Goal: Contribute content

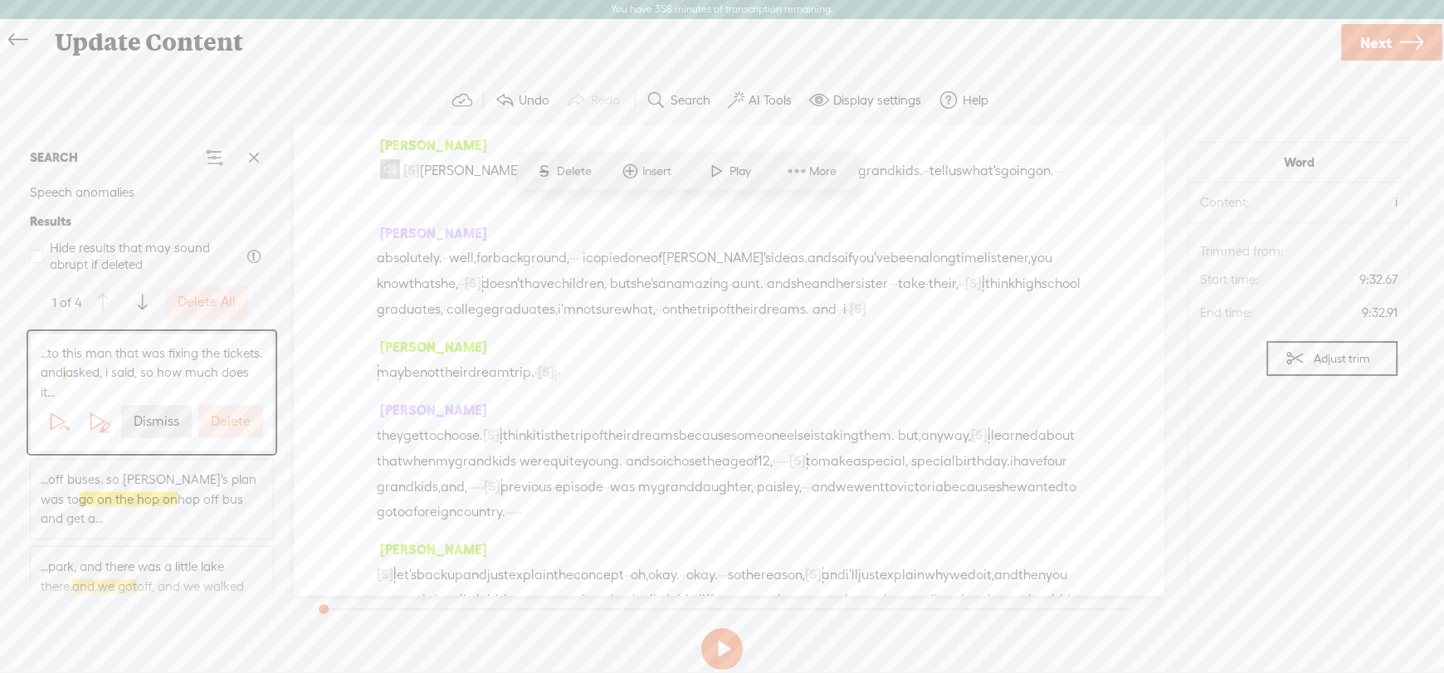
scroll to position [3645, 0]
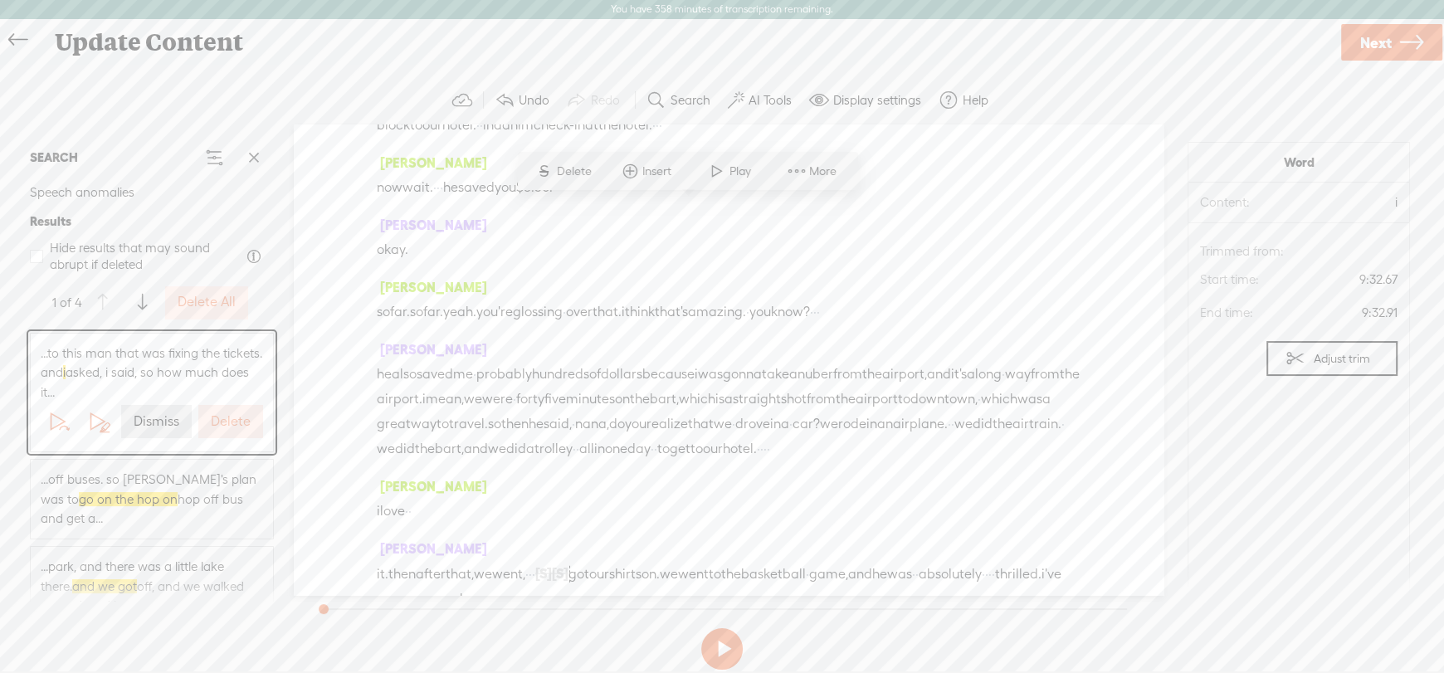
drag, startPoint x: 732, startPoint y: 212, endPoint x: 684, endPoint y: 212, distance: 48.1
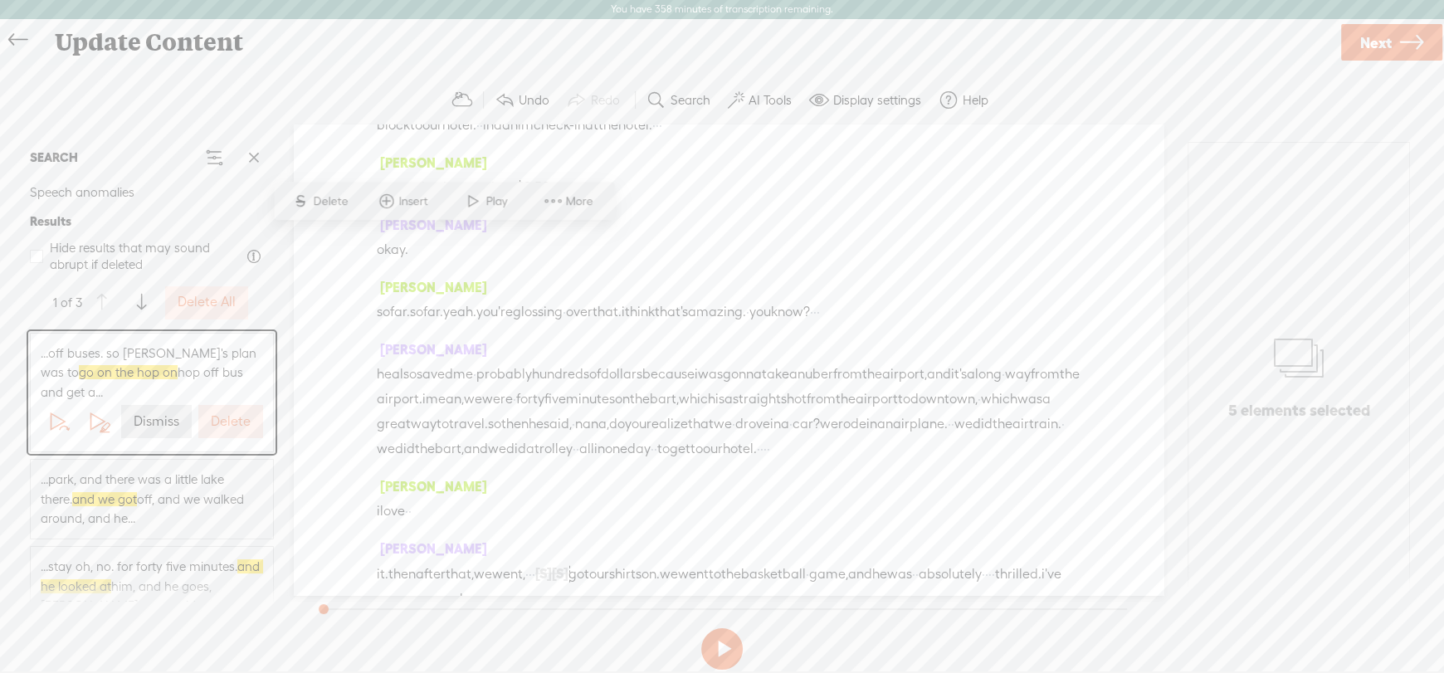
scroll to position [5322, 0]
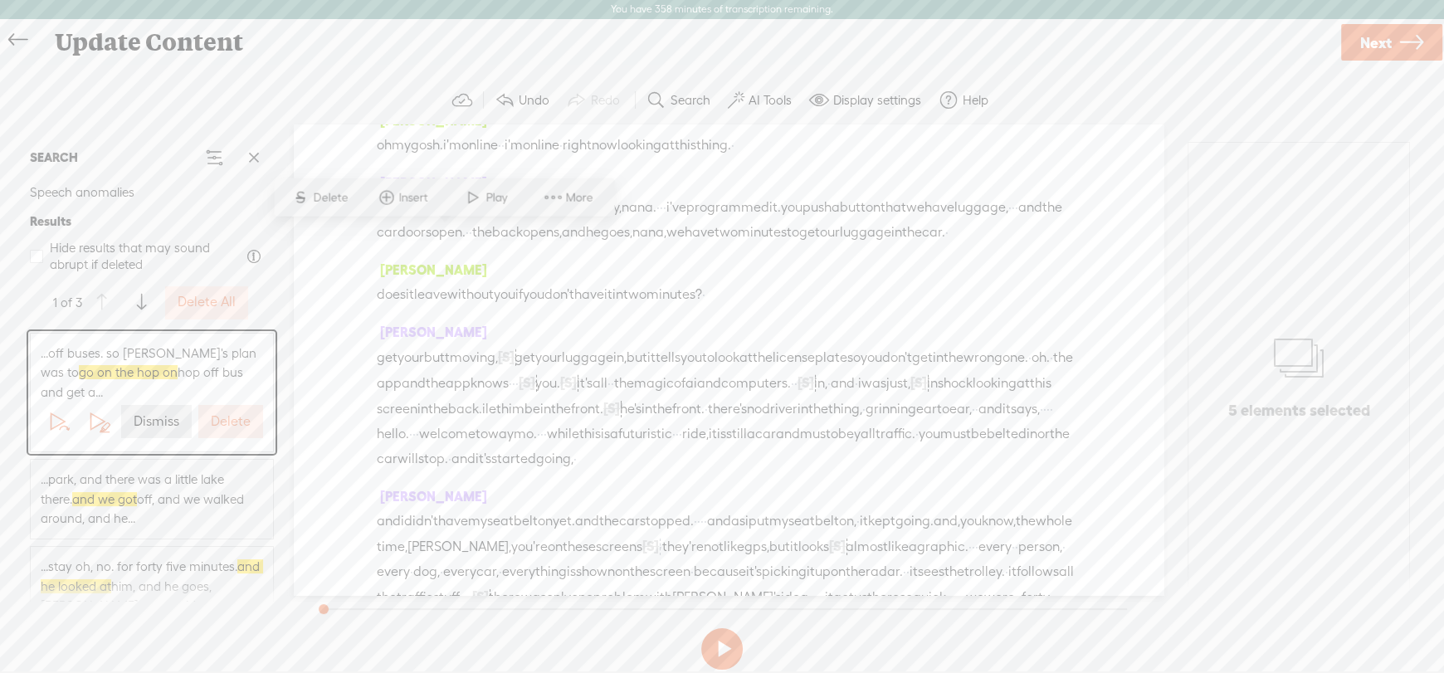
click at [154, 418] on label "Dismiss" at bounding box center [157, 421] width 46 height 17
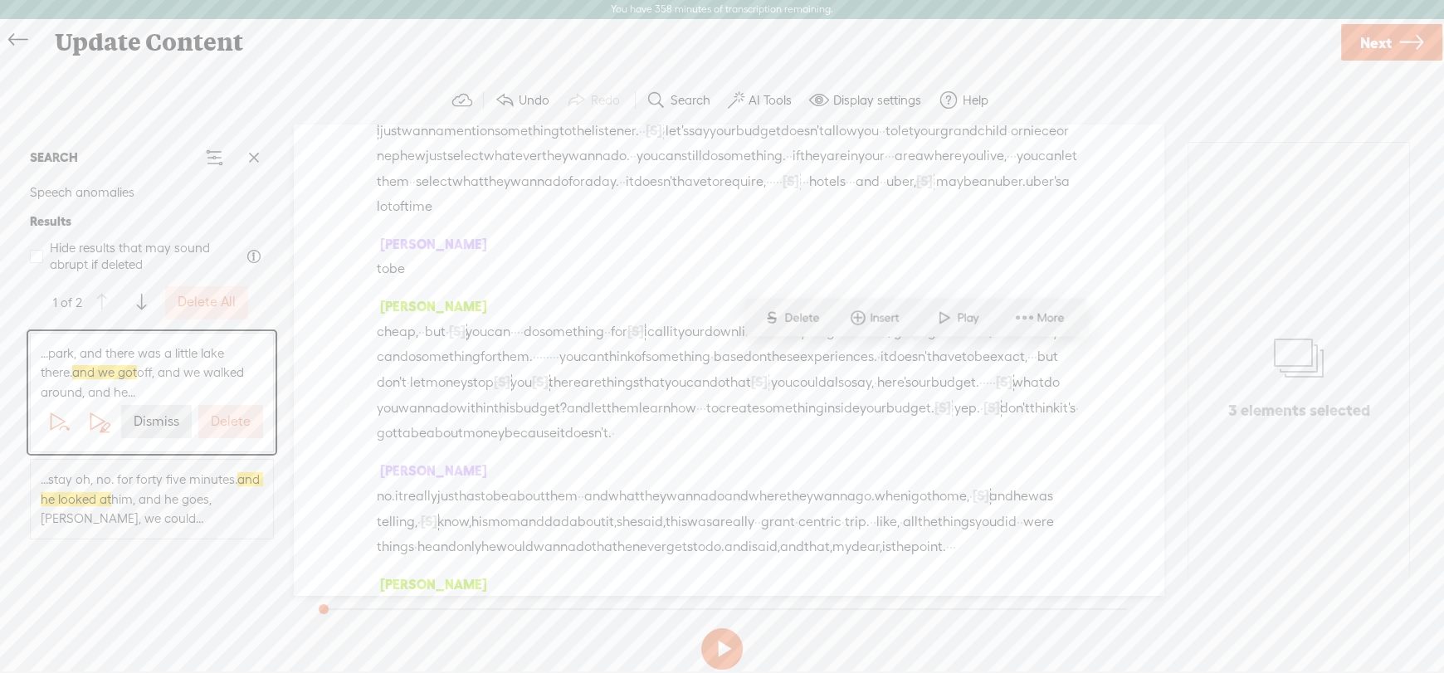
scroll to position [7348, 0]
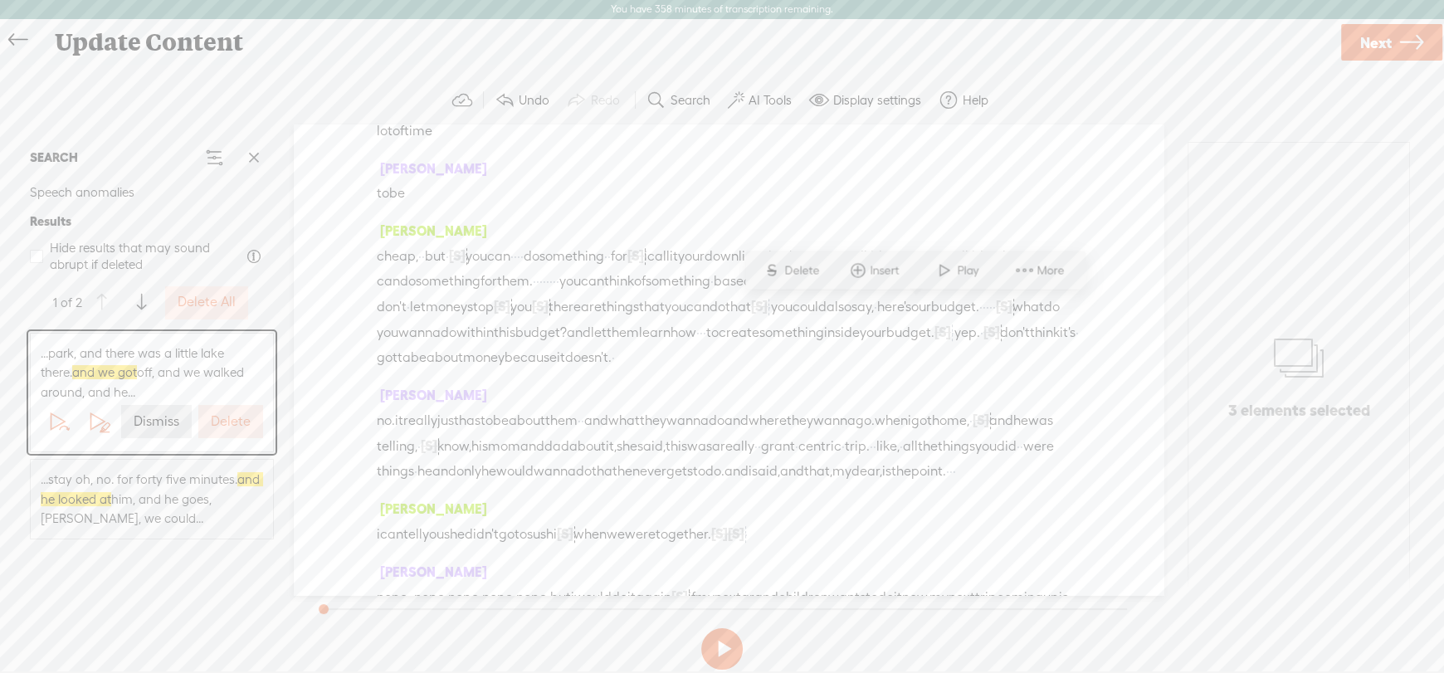
click at [154, 418] on label "Dismiss" at bounding box center [157, 421] width 46 height 17
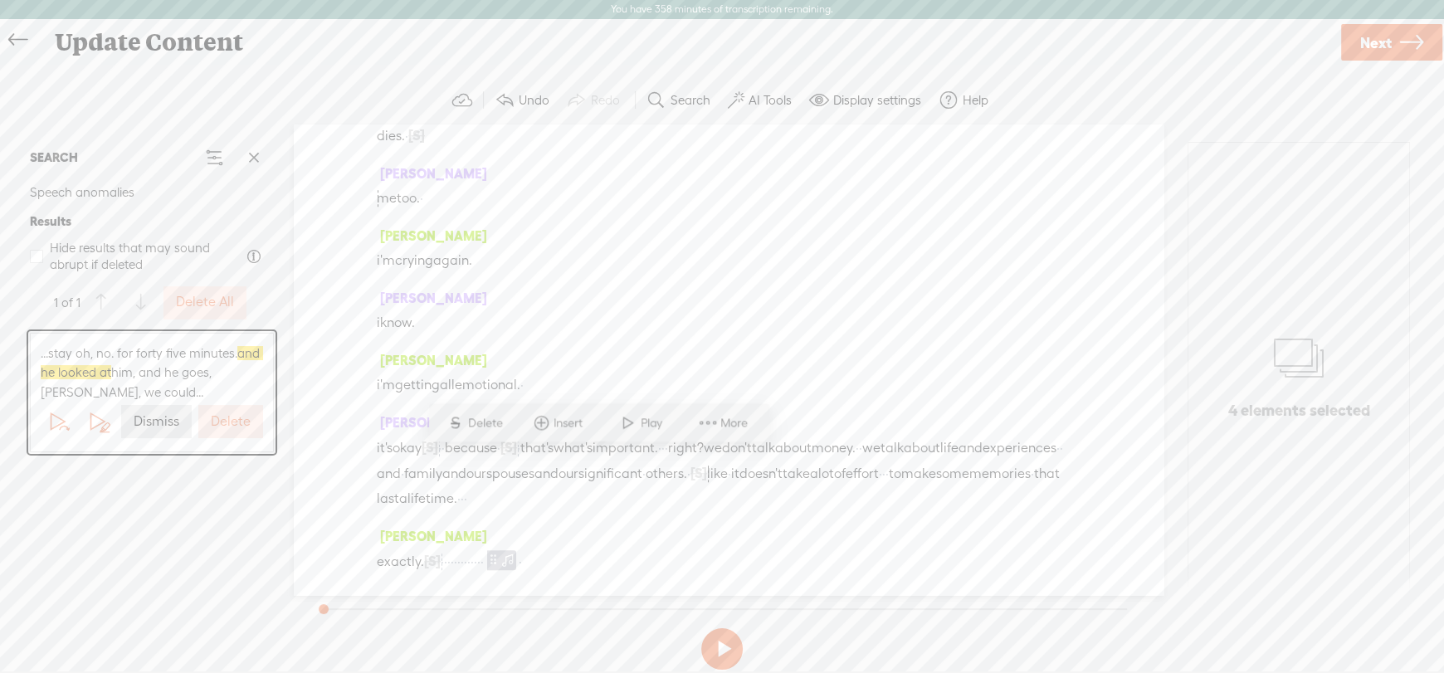
click at [154, 420] on label "Dismiss" at bounding box center [157, 421] width 46 height 17
click at [1366, 51] on span "Next" at bounding box center [1376, 43] width 32 height 42
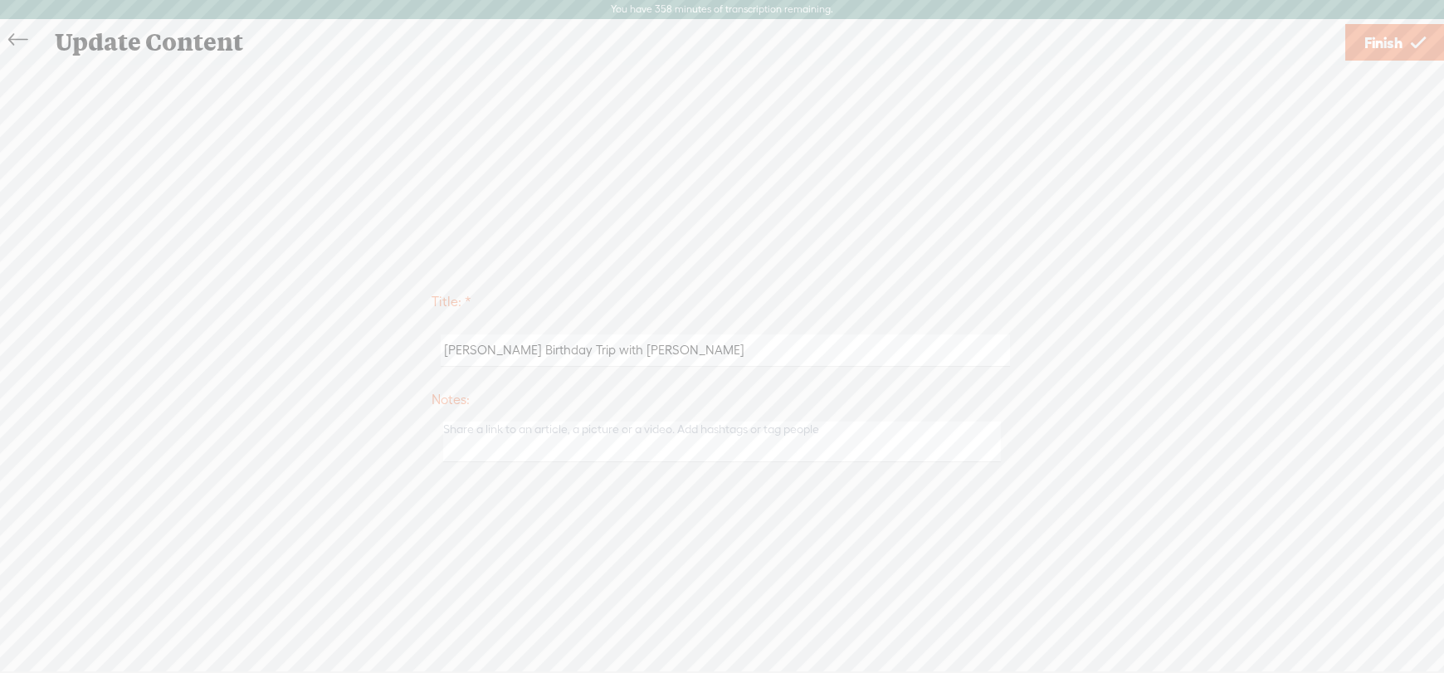
click at [1378, 41] on span "Finish" at bounding box center [1383, 43] width 38 height 42
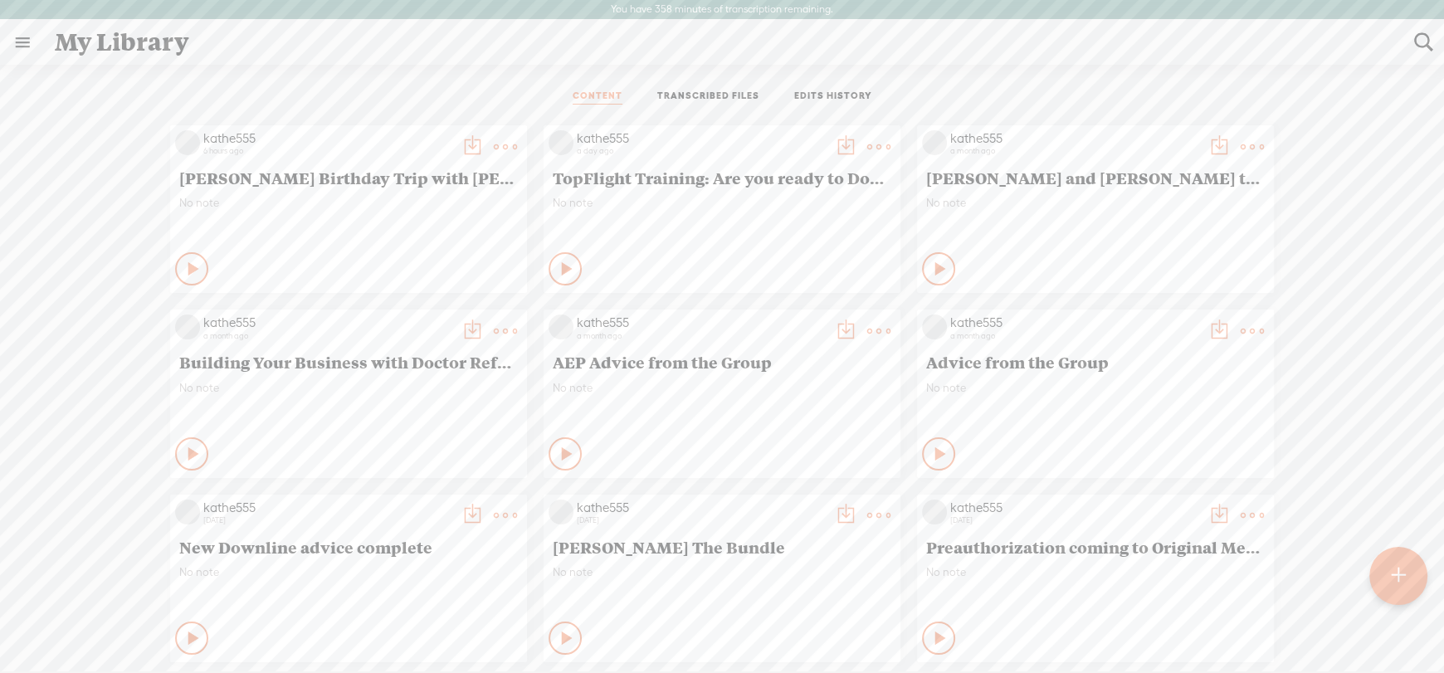
click at [1246, 144] on t at bounding box center [1252, 146] width 23 height 23
click at [1130, 201] on link "Edit" at bounding box center [1160, 202] width 166 height 38
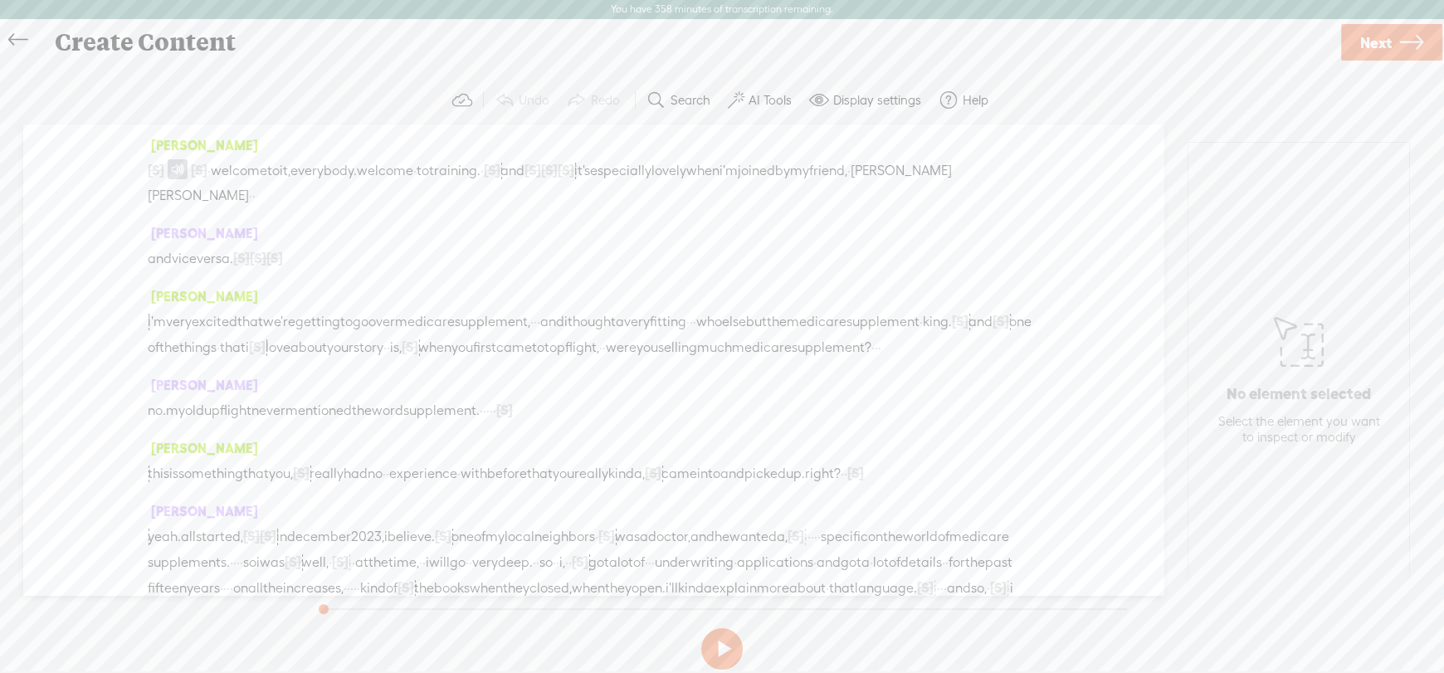
click at [755, 99] on label "AI Tools" at bounding box center [769, 100] width 43 height 17
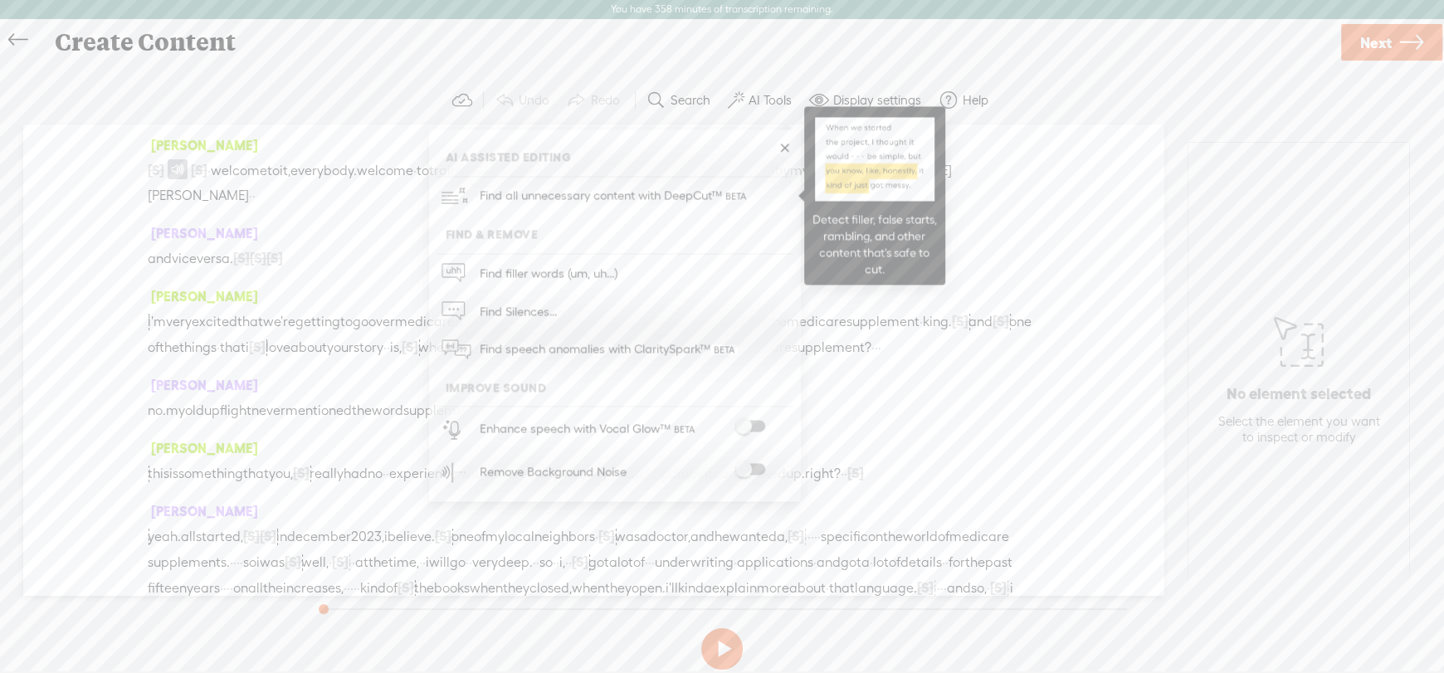
click at [634, 194] on span "Find all unnecessary content with DeepCut™" at bounding box center [614, 196] width 281 height 39
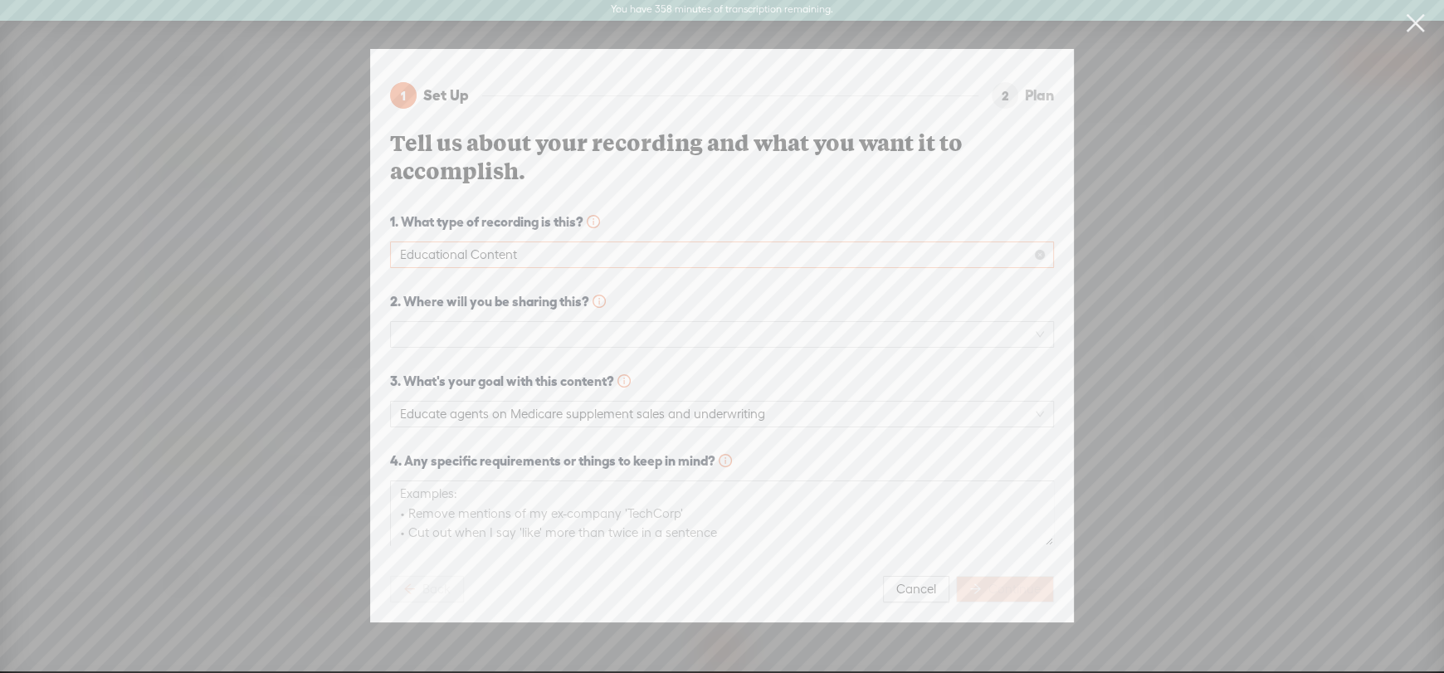
click at [510, 244] on span "Educational Content" at bounding box center [722, 254] width 644 height 25
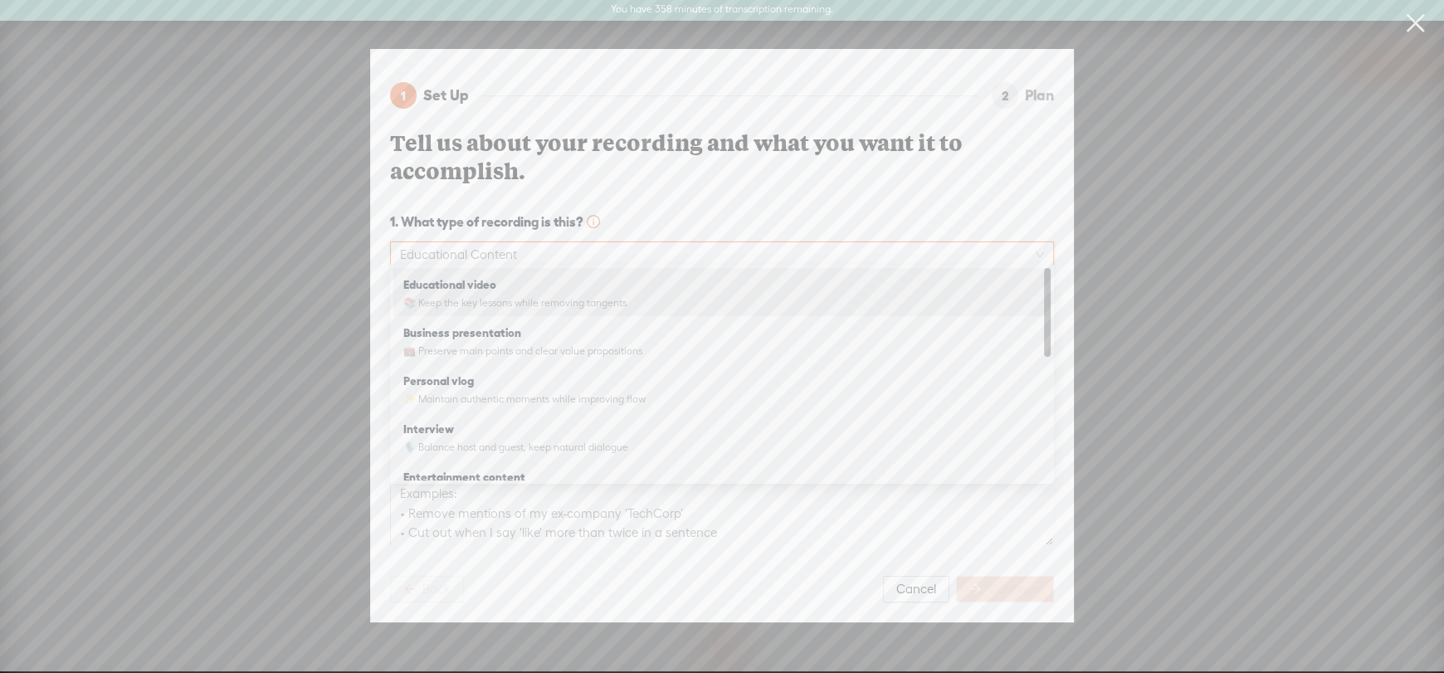
click at [495, 285] on strong "Educational video" at bounding box center [449, 284] width 93 height 13
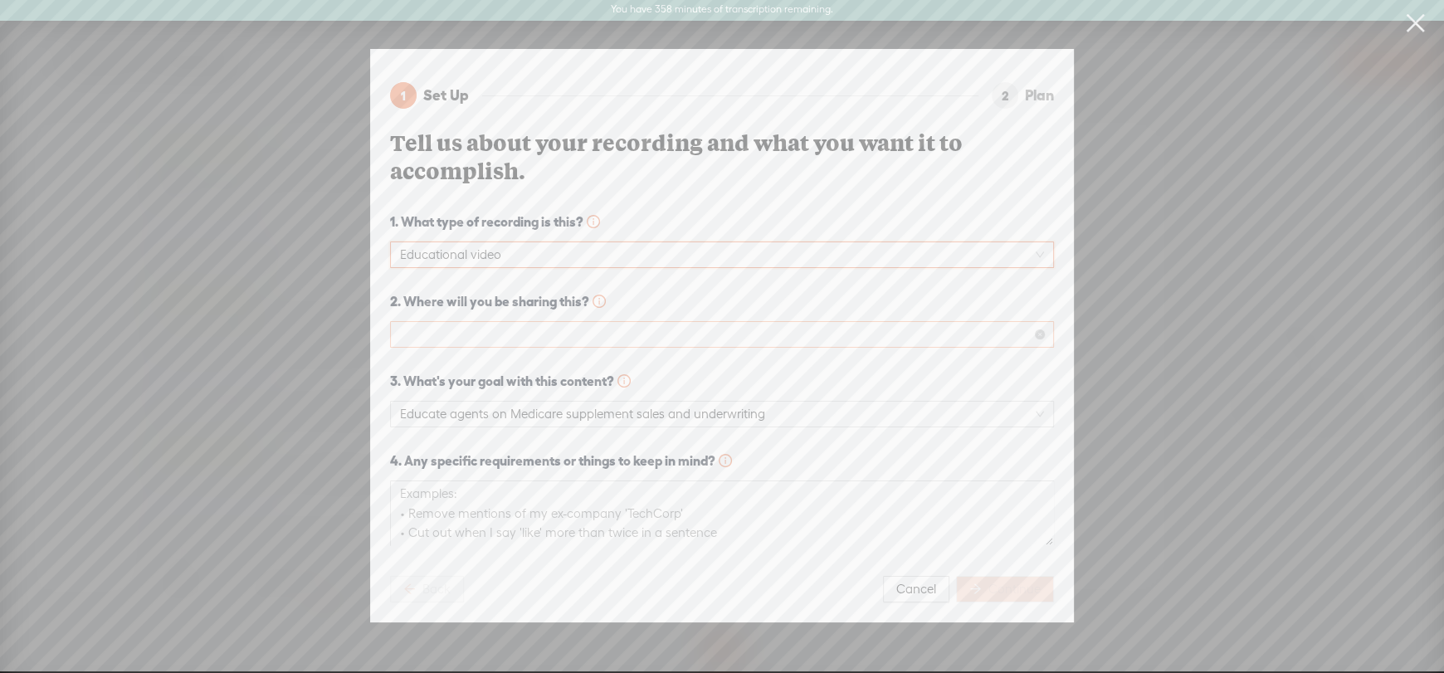
click at [488, 326] on span at bounding box center [722, 334] width 644 height 25
click at [459, 393] on div "Podcast (Spotify, Apple Podcasts, etc.)" at bounding box center [721, 388] width 637 height 20
click at [460, 407] on span "Educate agents on Medicare supplement sales and underwriting" at bounding box center [722, 414] width 644 height 25
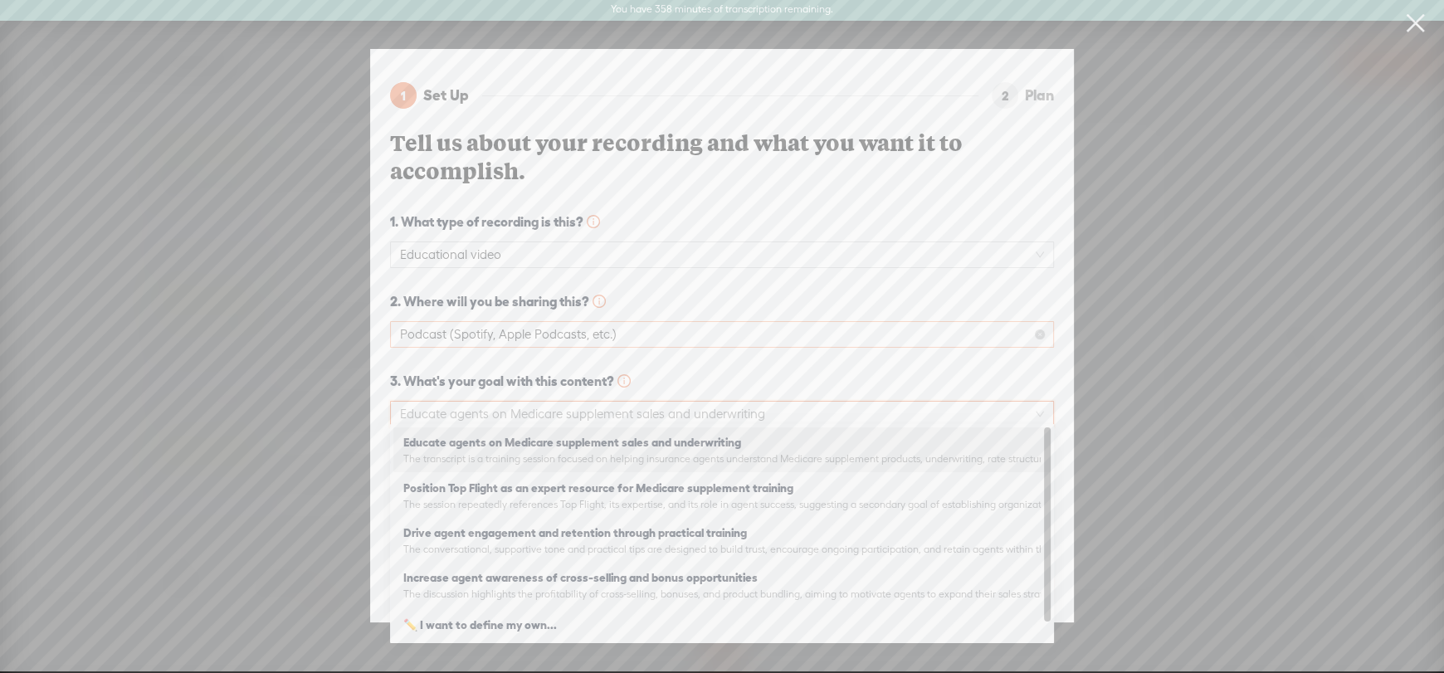
click at [868, 322] on span "Podcast (Spotify, Apple Podcasts, etc.)" at bounding box center [722, 334] width 644 height 25
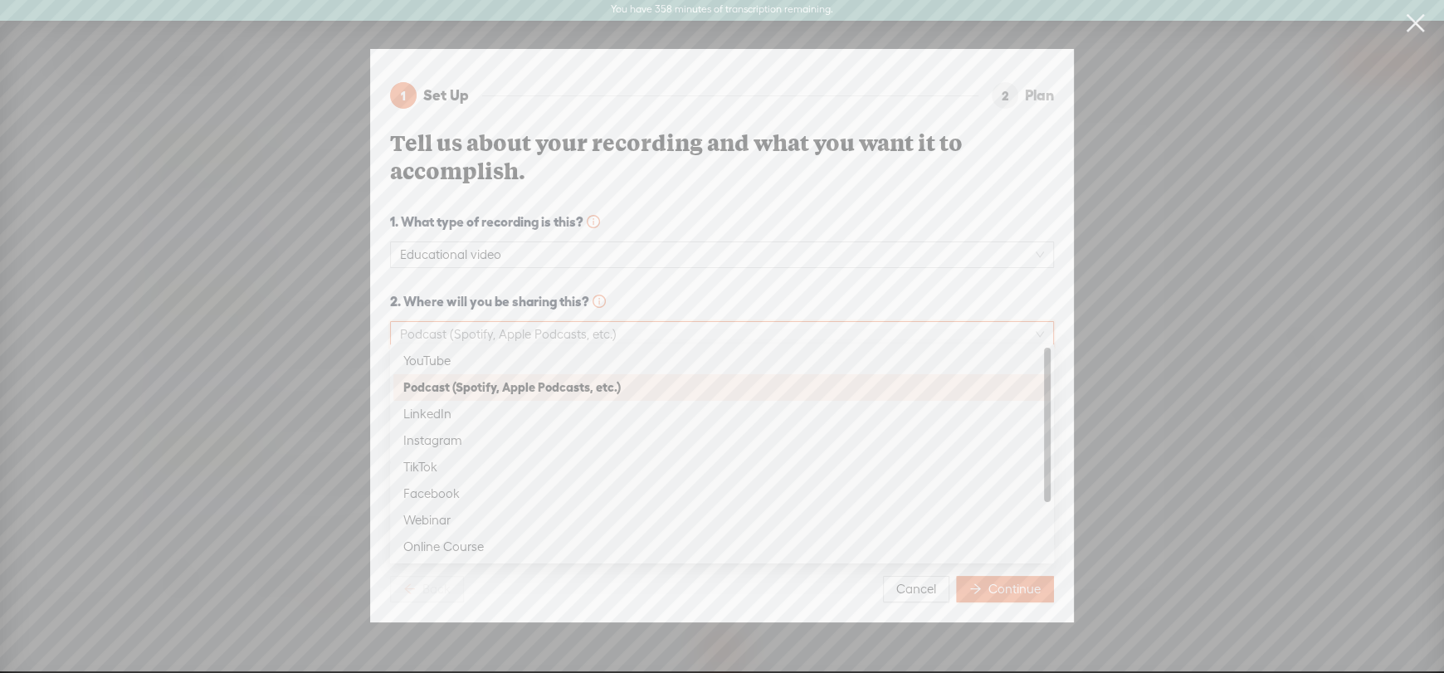
click at [682, 291] on span "2. Where will you be sharing this?" at bounding box center [722, 301] width 664 height 20
click at [545, 385] on div "3. What's your goal with this content? Educate agents on Medicare supplement sa…" at bounding box center [722, 399] width 664 height 56
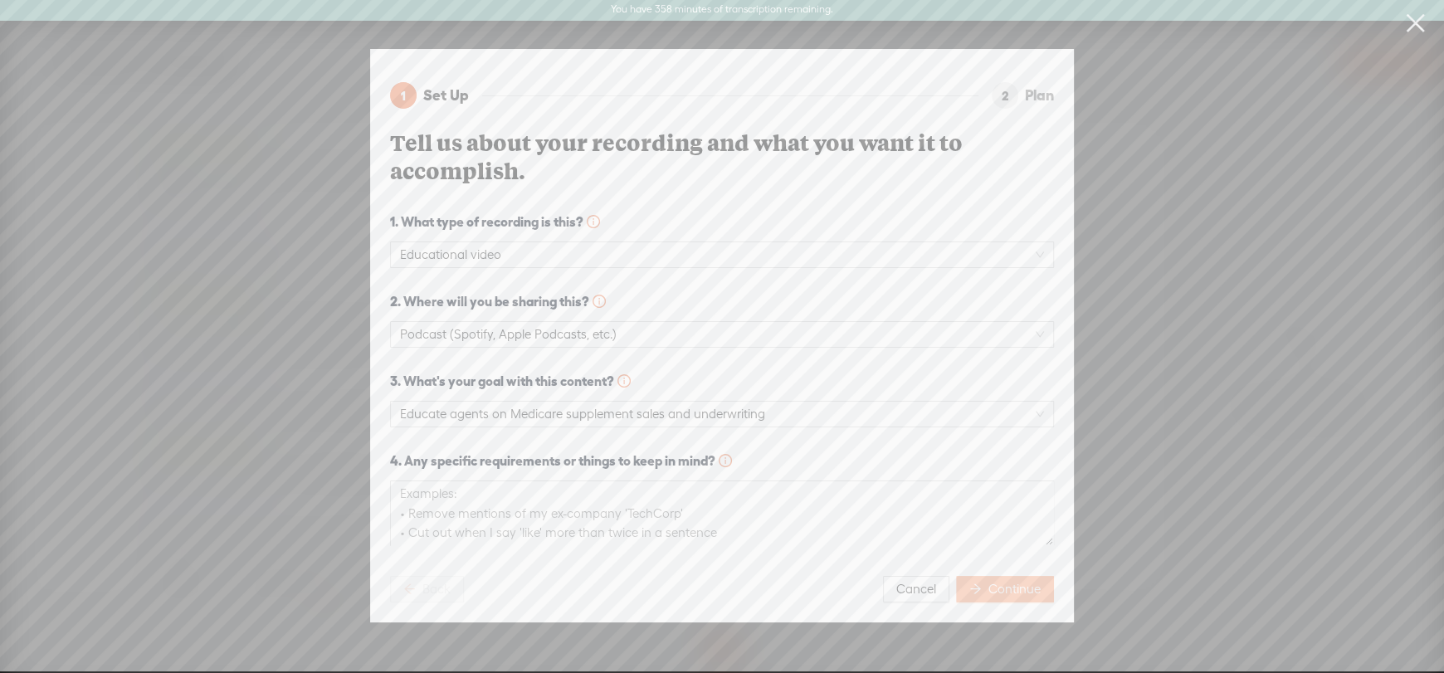
click at [985, 578] on button "Continue" at bounding box center [1005, 589] width 98 height 27
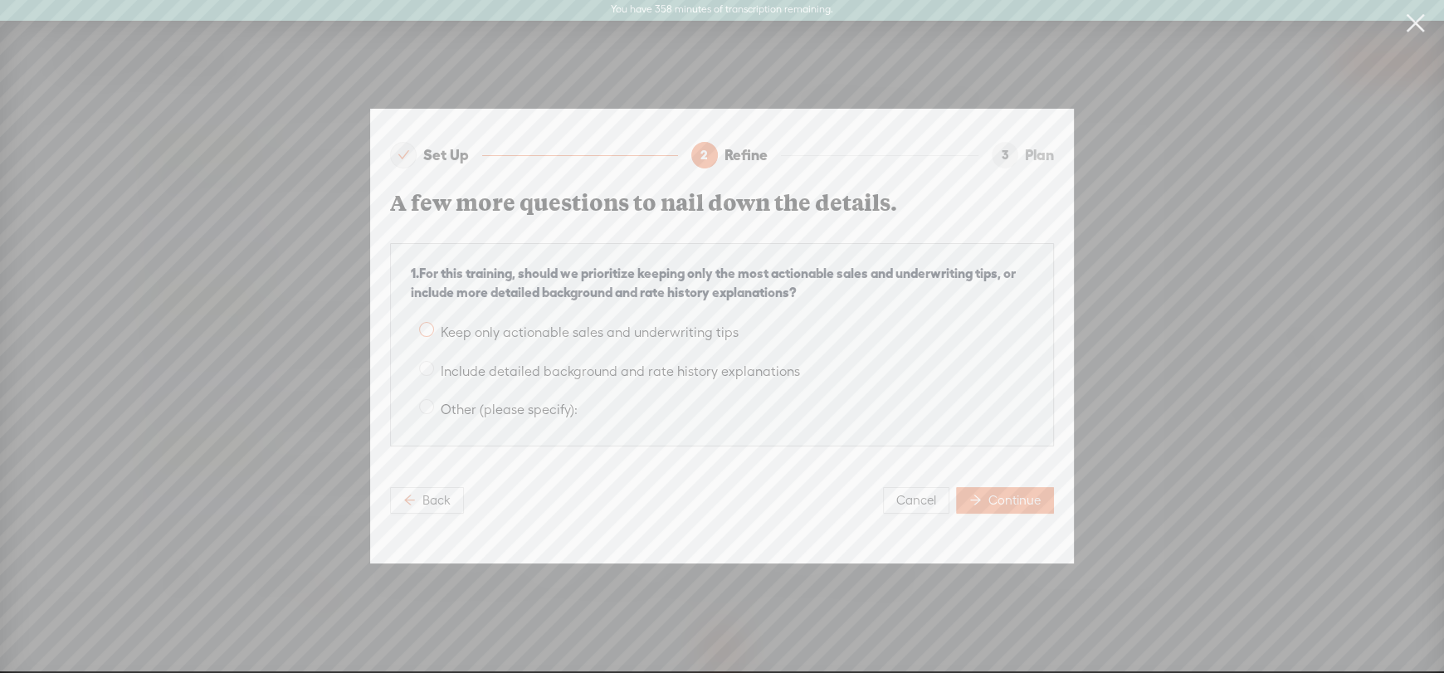
click at [422, 322] on span at bounding box center [426, 329] width 15 height 15
click at [422, 322] on input "Keep only actionable sales and underwriting tips" at bounding box center [426, 329] width 15 height 15
radio input "true"
click at [1000, 492] on span "Continue" at bounding box center [1014, 500] width 52 height 17
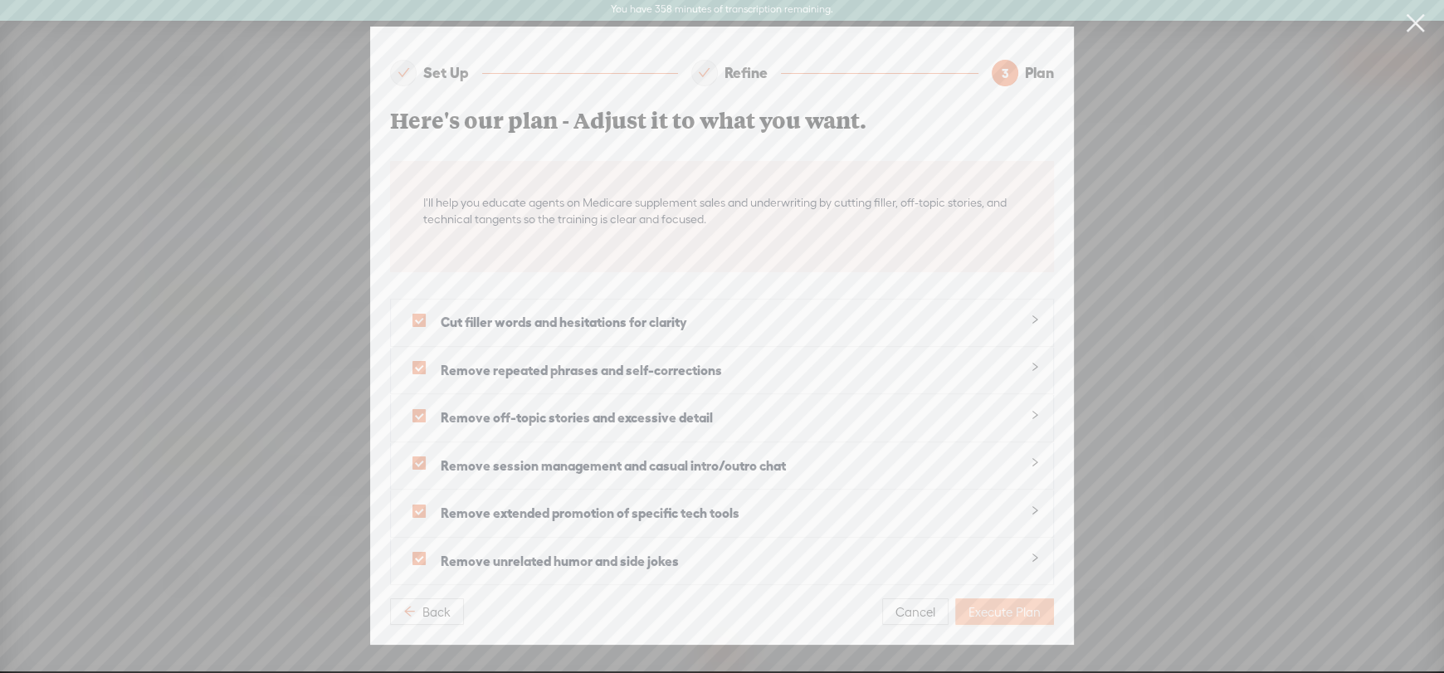
click at [1028, 607] on span "Execute Plan" at bounding box center [1004, 612] width 72 height 17
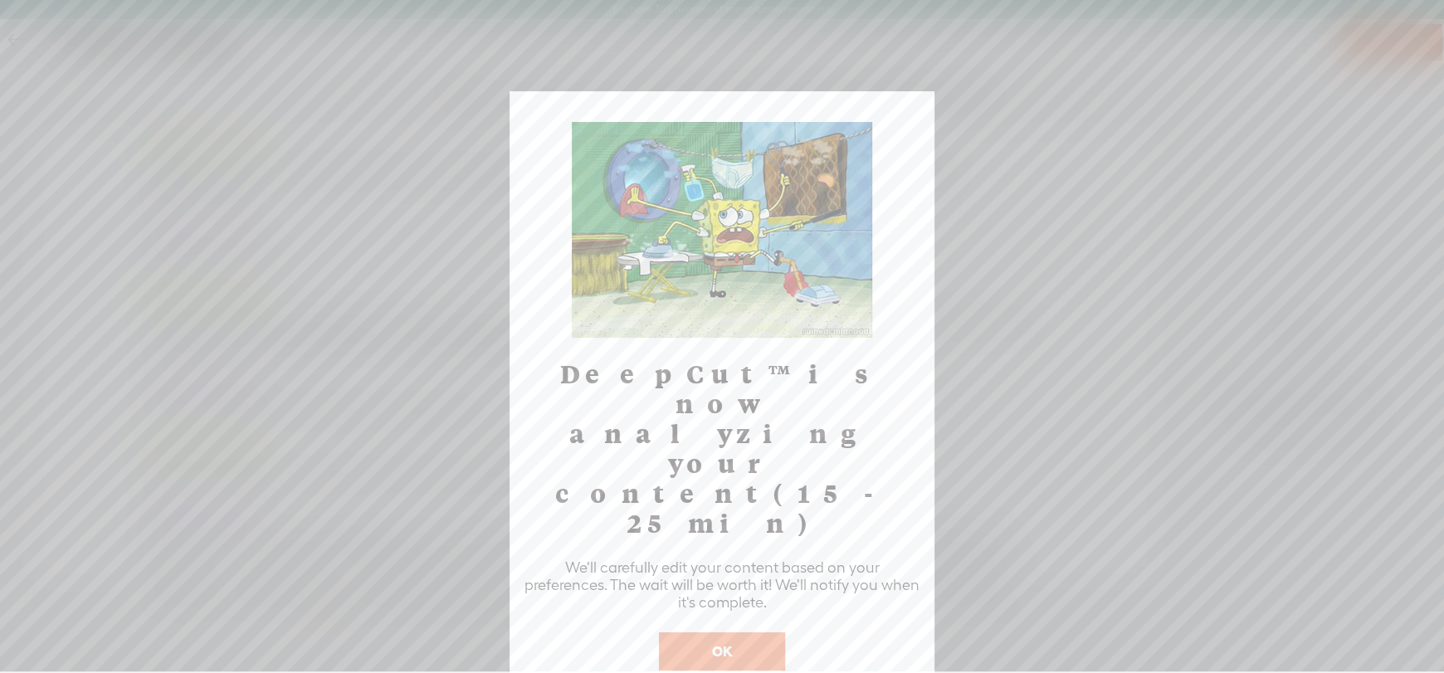
click at [711, 632] on button "OK" at bounding box center [722, 651] width 126 height 38
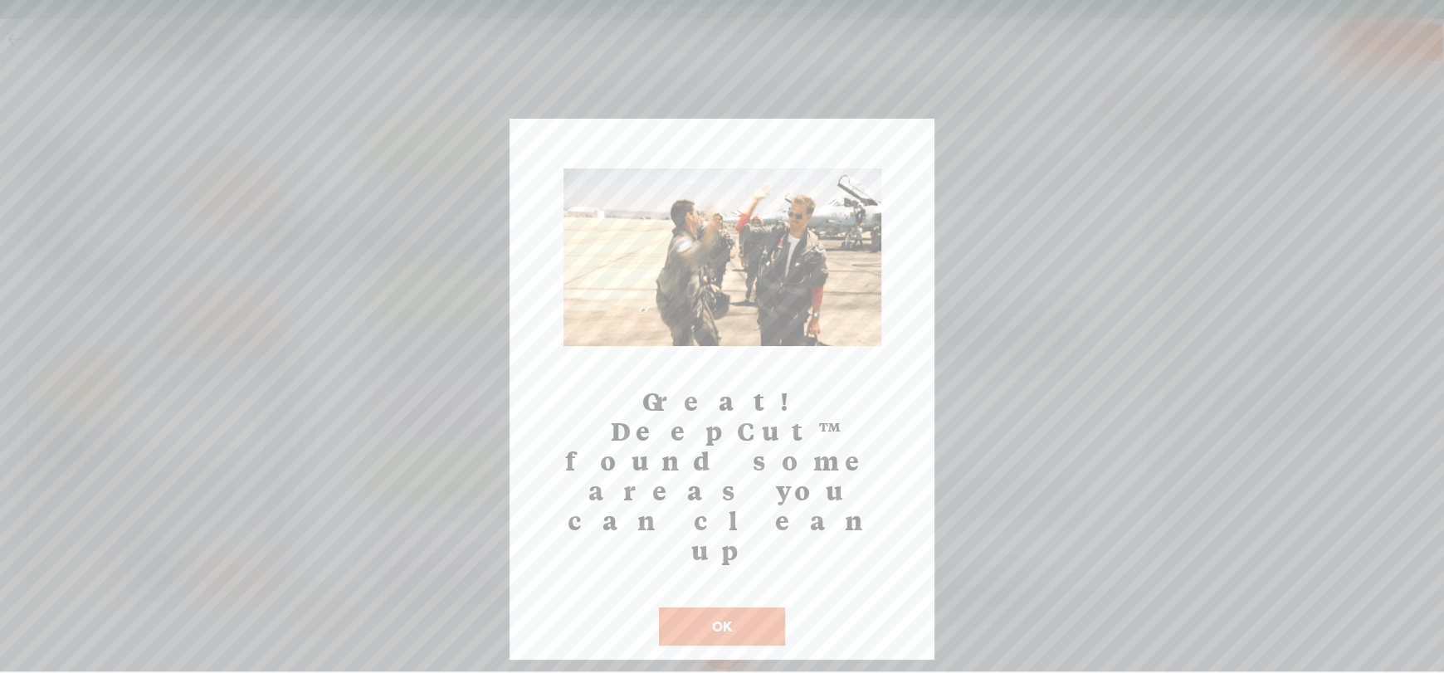
scroll to position [591, 0]
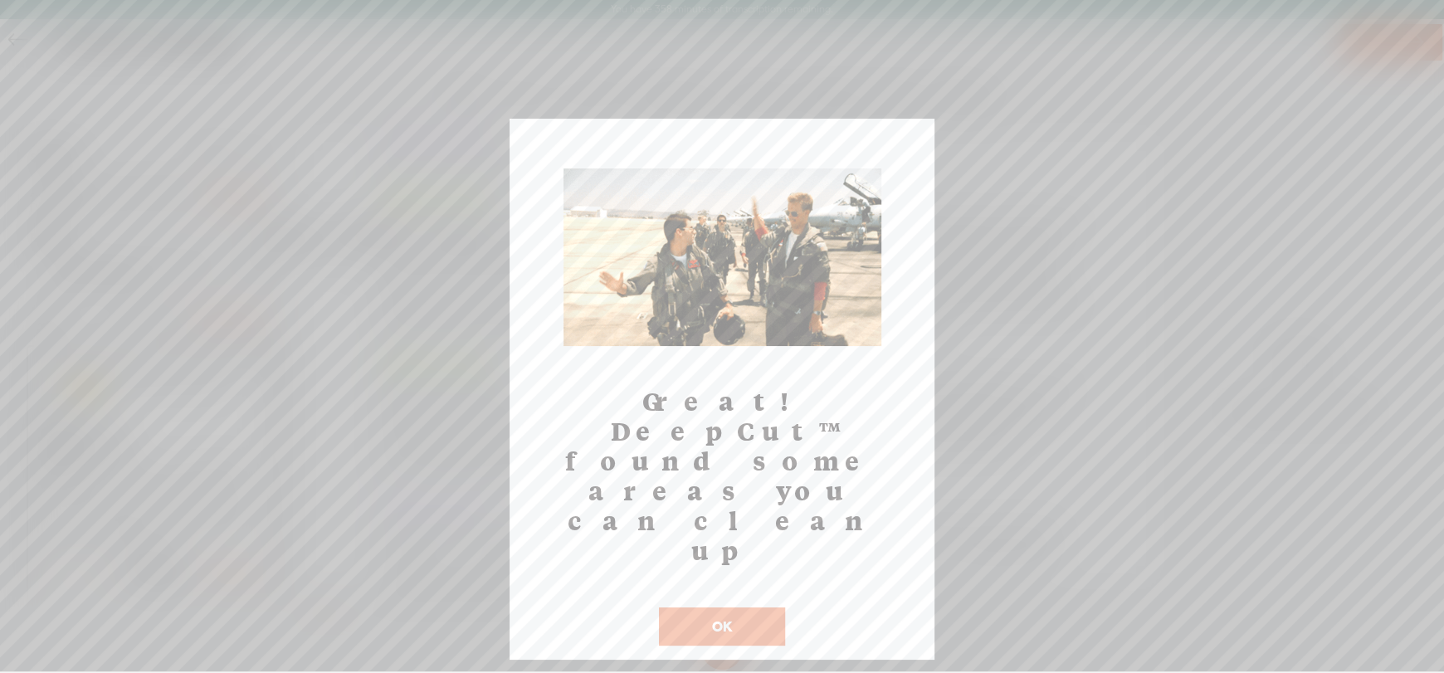
click at [750, 607] on button "OK" at bounding box center [722, 626] width 126 height 38
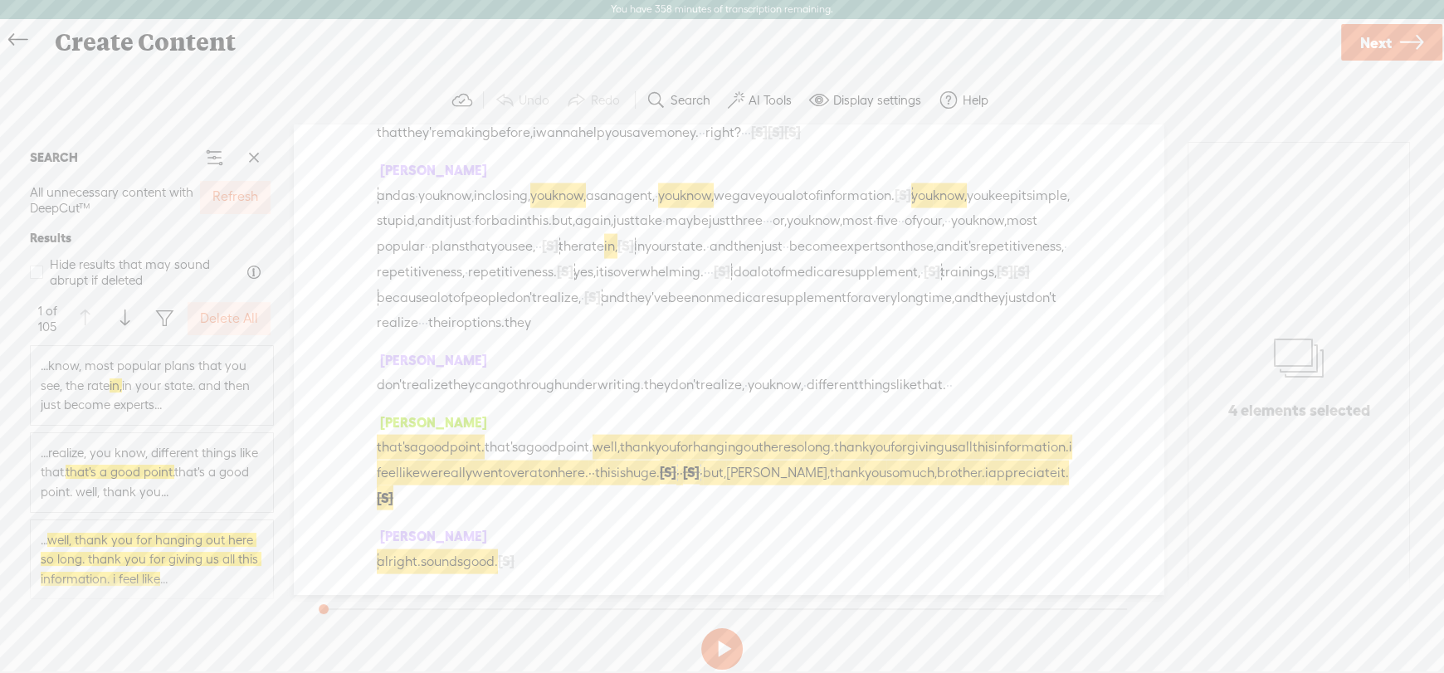
scroll to position [26689, 0]
click at [147, 548] on span "... well, thank you for hanging out here so long. thank you for giving us all t…" at bounding box center [152, 559] width 222 height 59
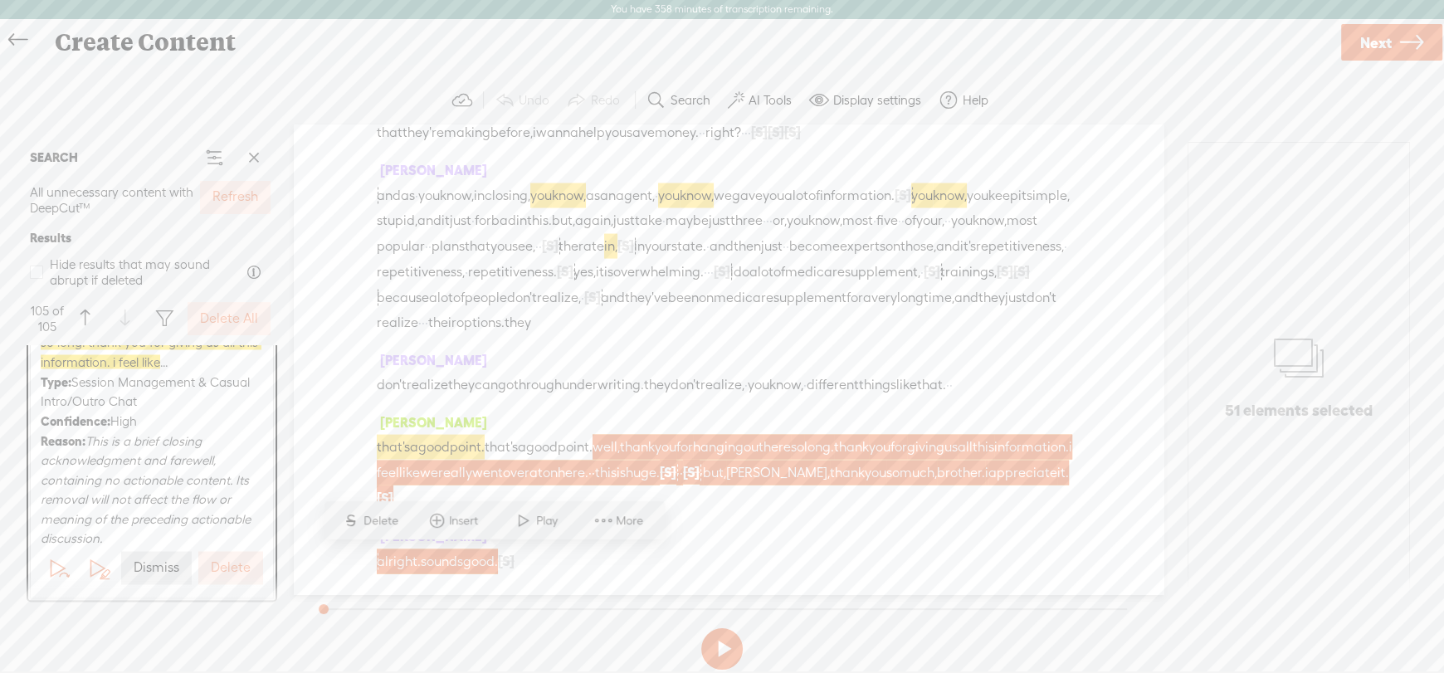
scroll to position [9559, 0]
click at [147, 576] on button "Dismiss" at bounding box center [156, 567] width 71 height 33
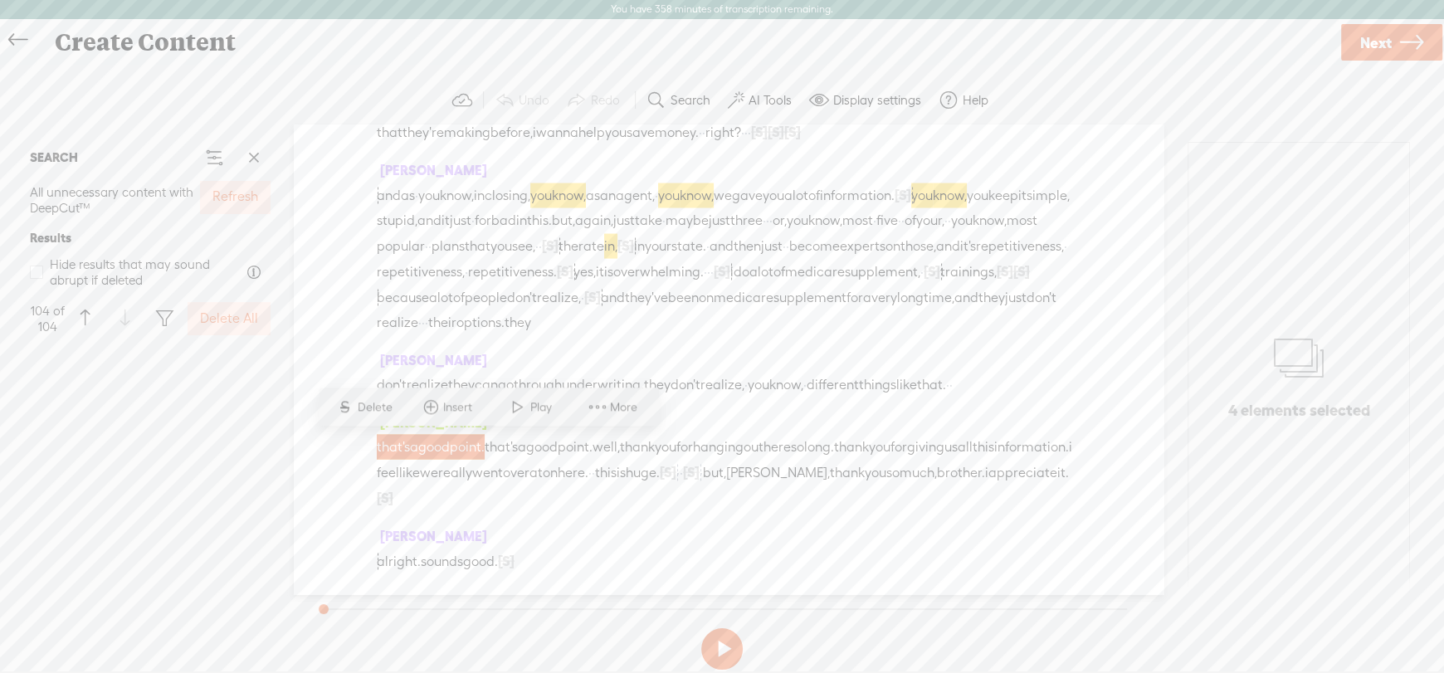
scroll to position [0, 0]
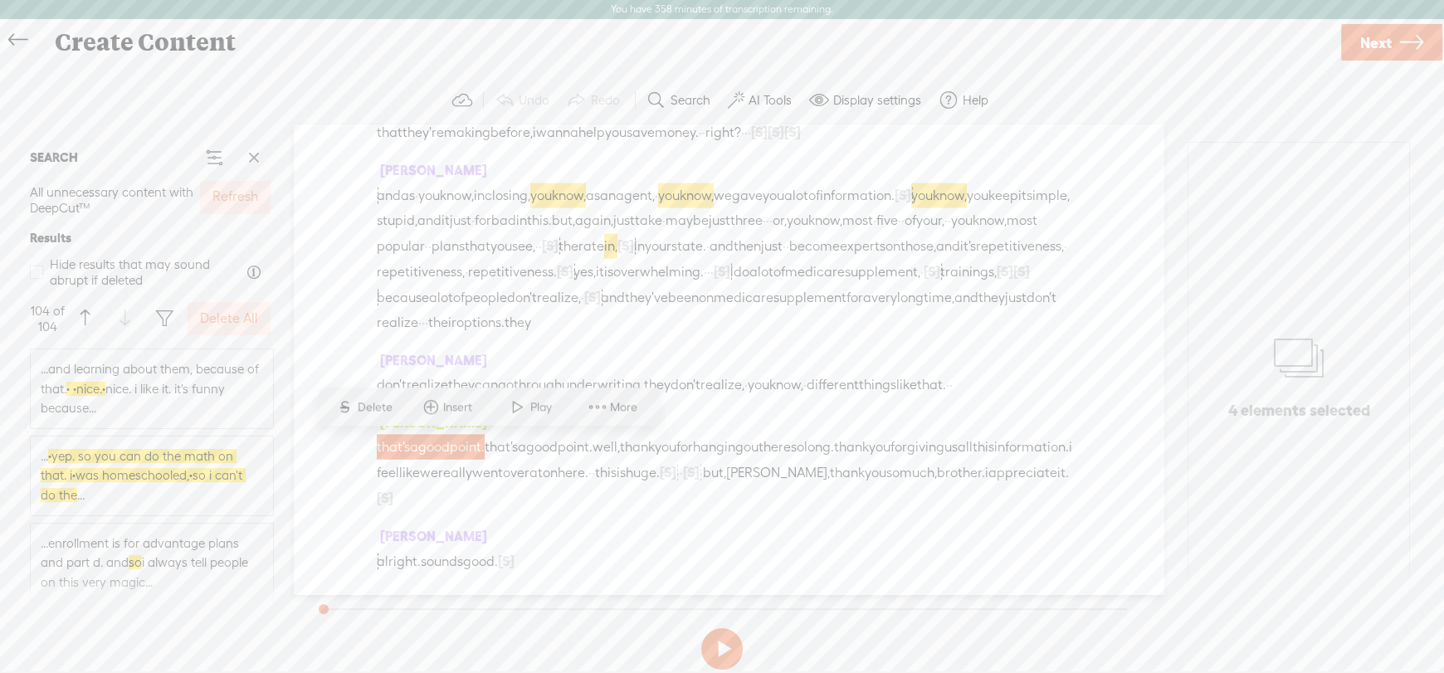
click at [222, 324] on label "Delete All" at bounding box center [229, 318] width 58 height 17
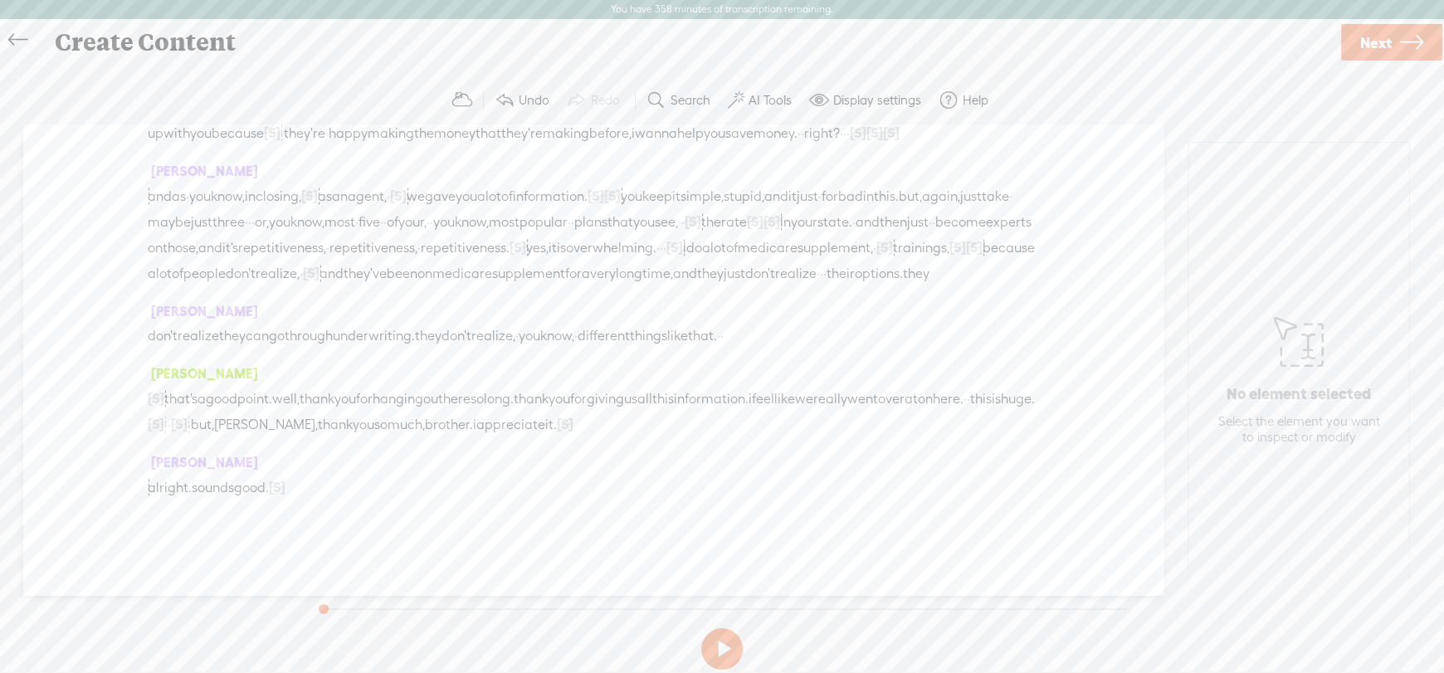
scroll to position [26399, 0]
click at [1386, 41] on span "Next" at bounding box center [1376, 43] width 32 height 42
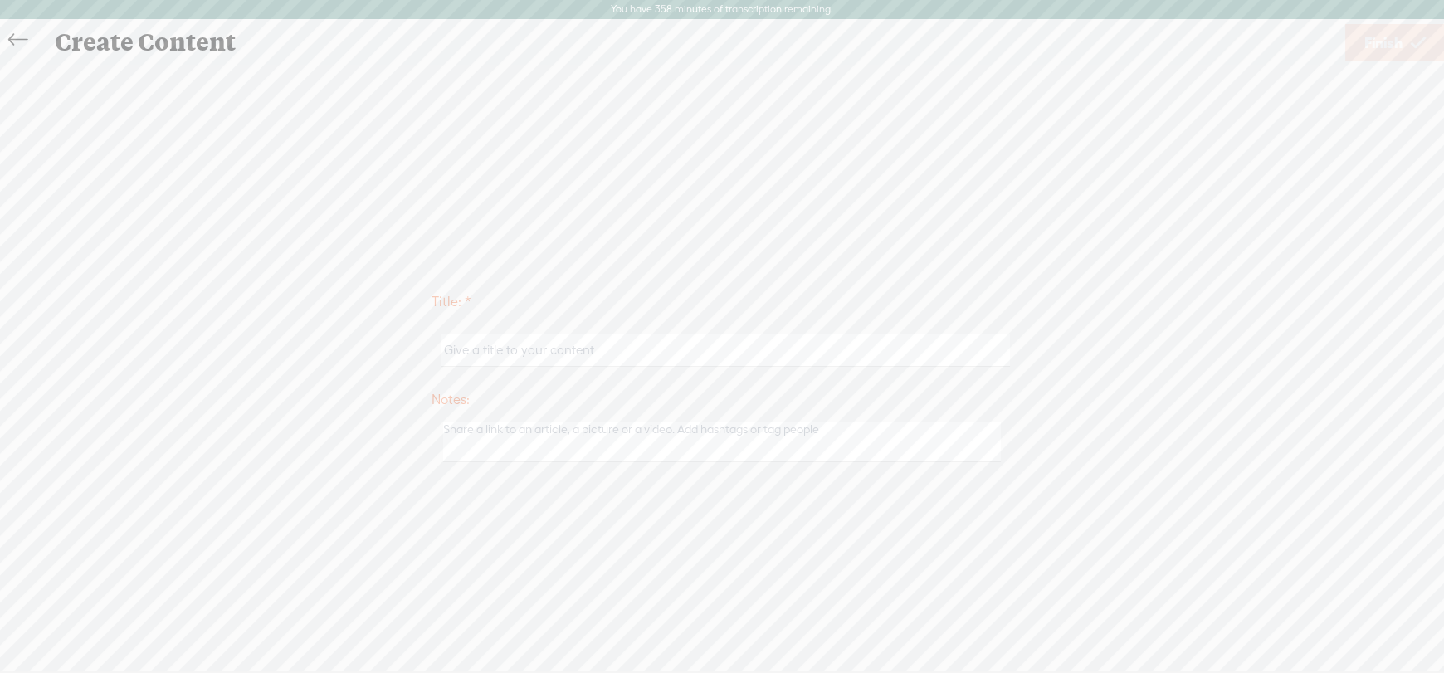
click at [600, 353] on input "text" at bounding box center [725, 350] width 568 height 32
type input "[PERSON_NAME] and [PERSON_NAME]"
click at [1385, 46] on span "Finish" at bounding box center [1383, 43] width 38 height 42
